Goal: Navigation & Orientation: Find specific page/section

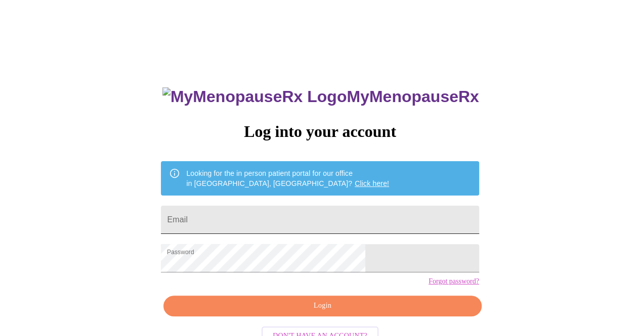
click at [263, 216] on input "Email" at bounding box center [320, 220] width 318 height 28
type input "karenmd79@yahoo.com"
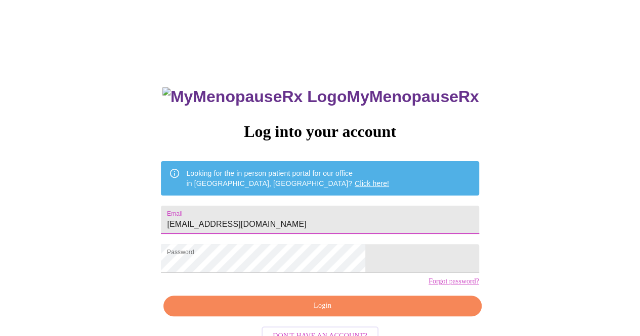
click at [312, 312] on span "Login" at bounding box center [322, 306] width 294 height 13
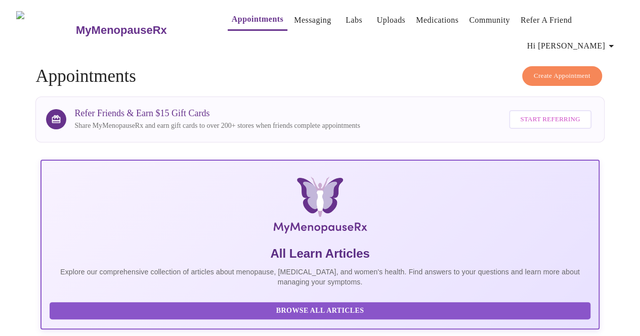
click at [294, 21] on link "Messaging" at bounding box center [312, 20] width 37 height 14
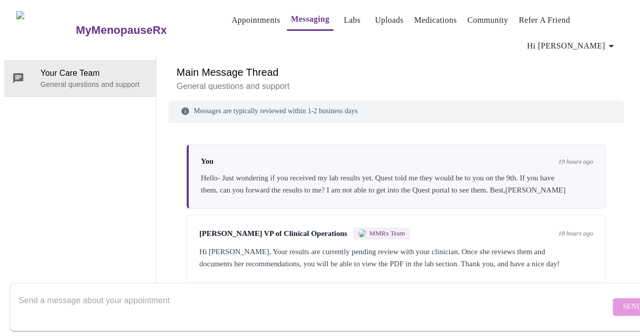
scroll to position [50, 0]
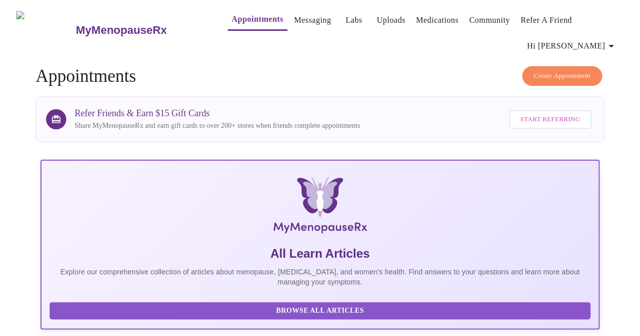
click at [345, 20] on link "Labs" at bounding box center [353, 20] width 17 height 14
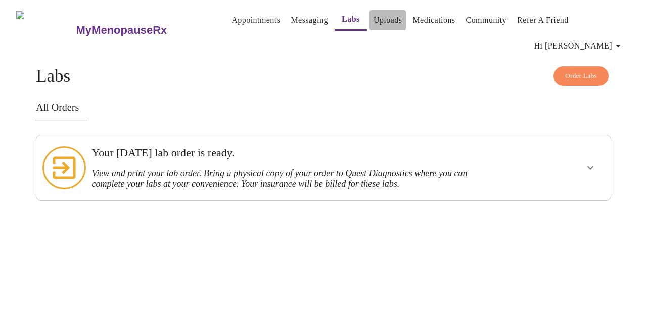
click at [375, 23] on link "Uploads" at bounding box center [388, 20] width 29 height 14
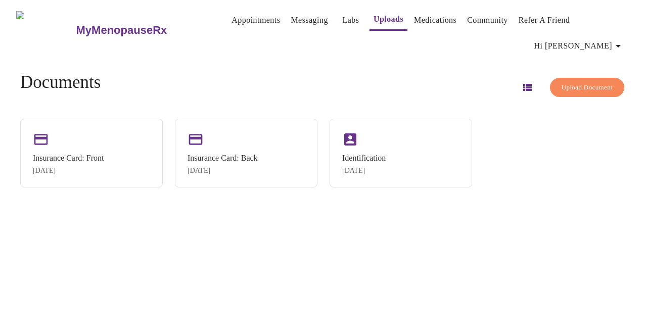
click at [415, 22] on link "Medications" at bounding box center [435, 20] width 42 height 14
